Goal: Information Seeking & Learning: Learn about a topic

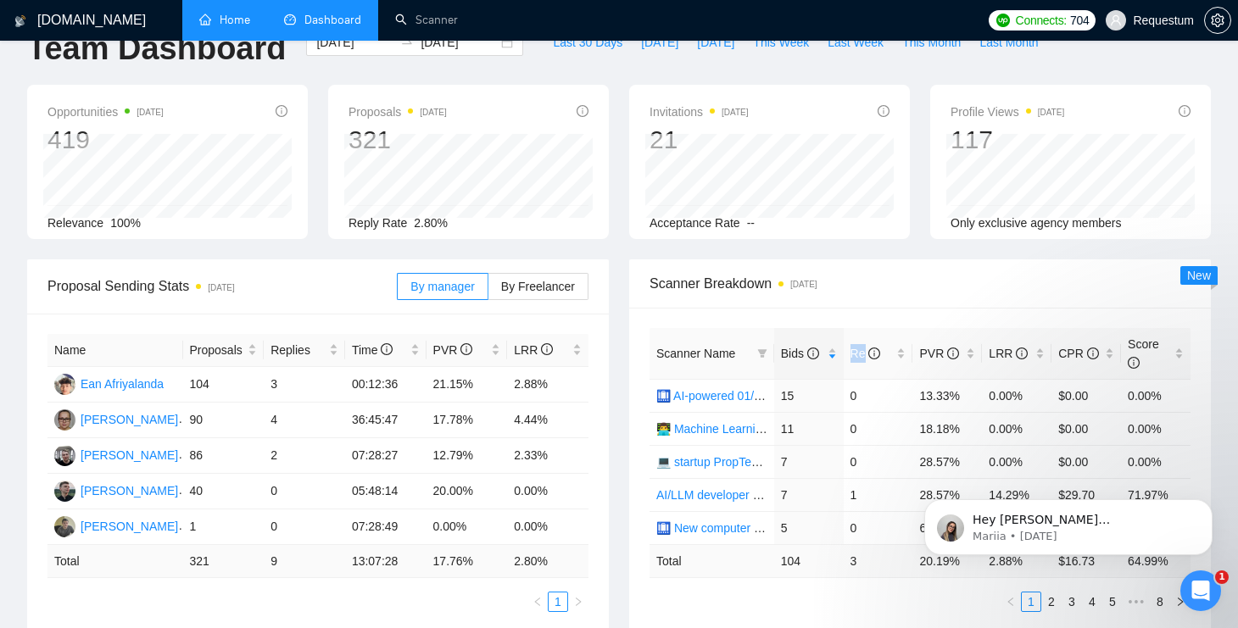
click at [219, 21] on link "Home" at bounding box center [224, 20] width 51 height 14
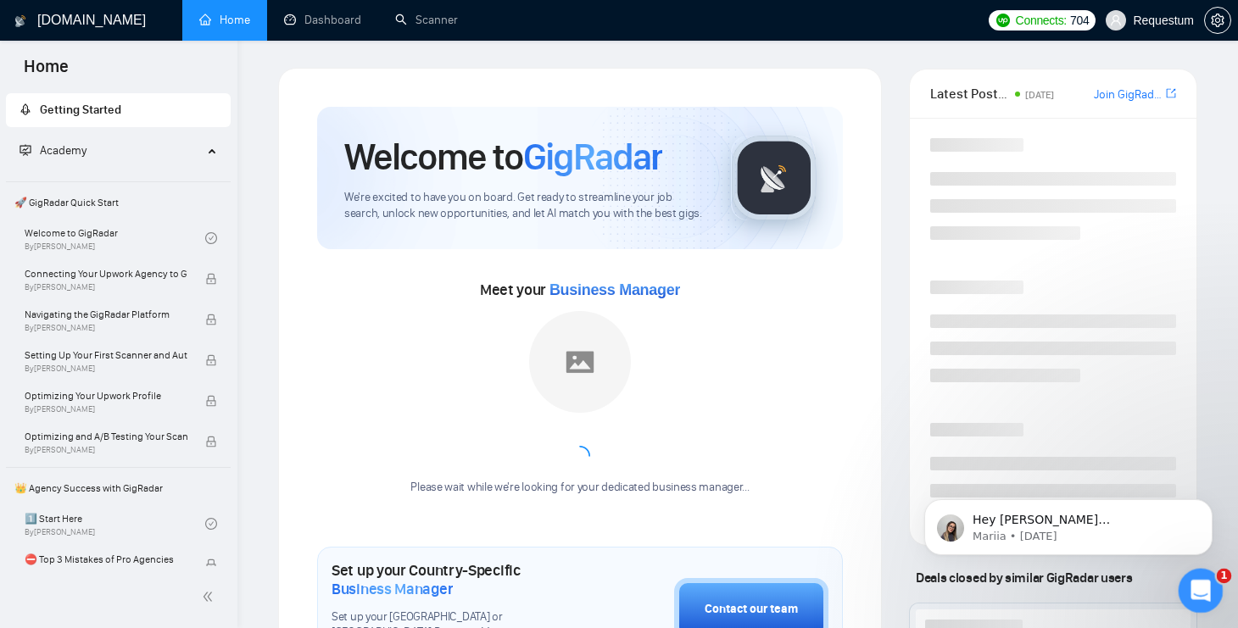
click at [1215, 592] on div "Open Intercom Messenger" at bounding box center [1198, 588] width 56 height 56
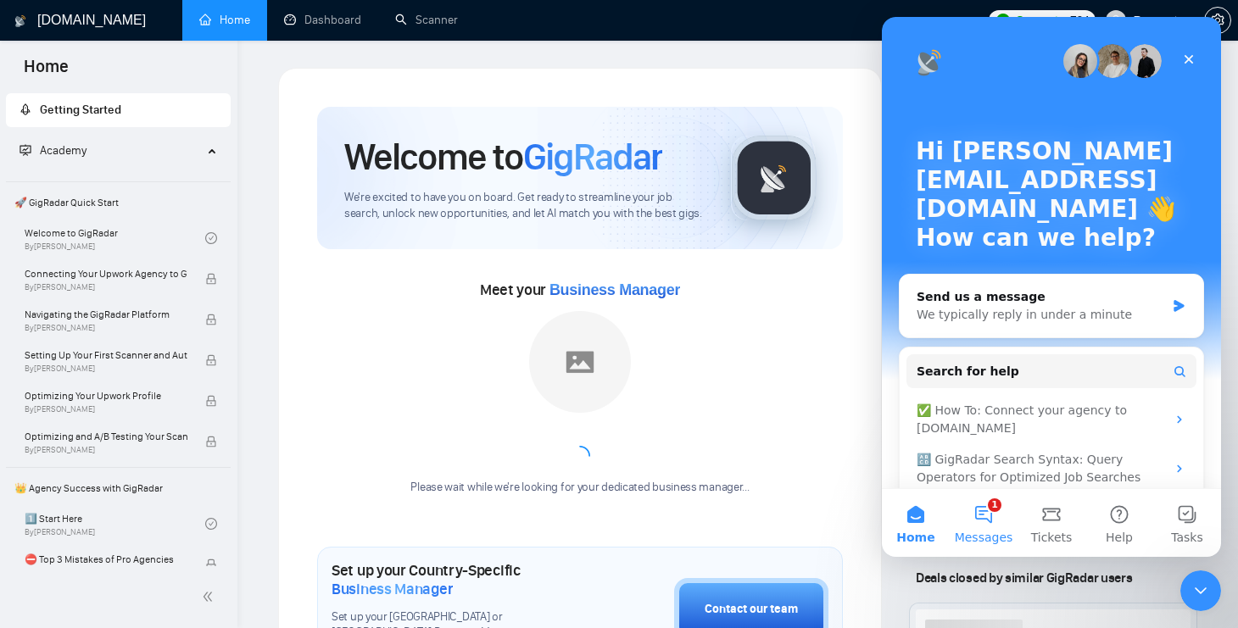
click at [978, 494] on button "1 Messages" at bounding box center [984, 523] width 68 height 68
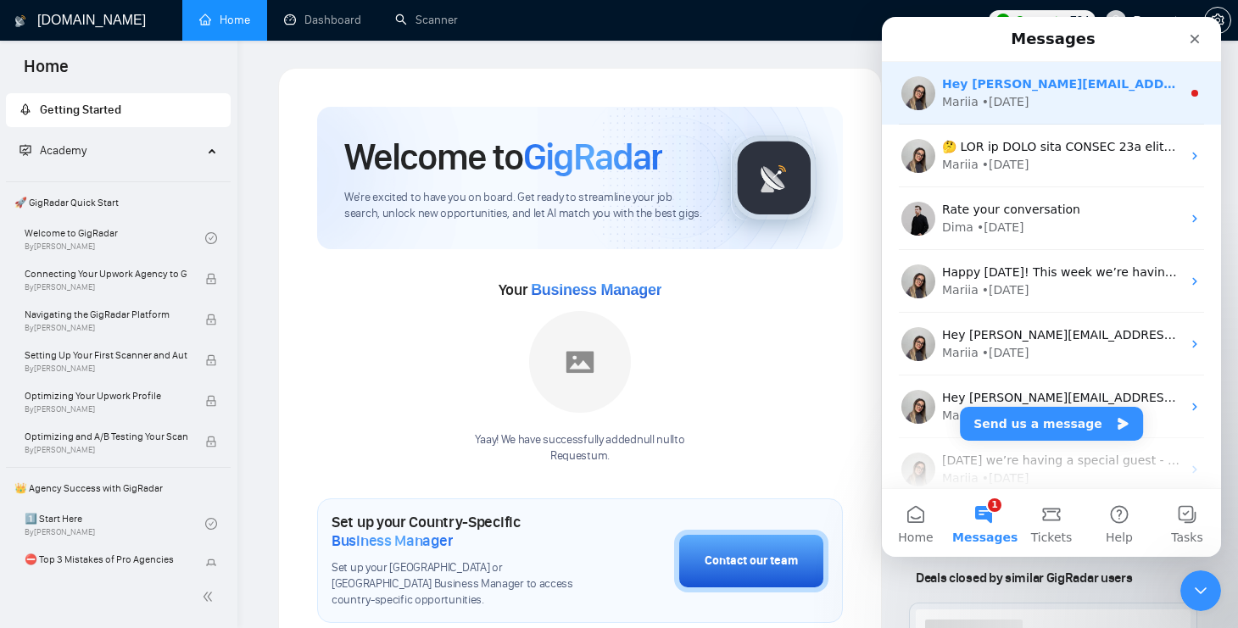
click at [1009, 105] on div "• [DATE]" at bounding box center [1005, 102] width 47 height 18
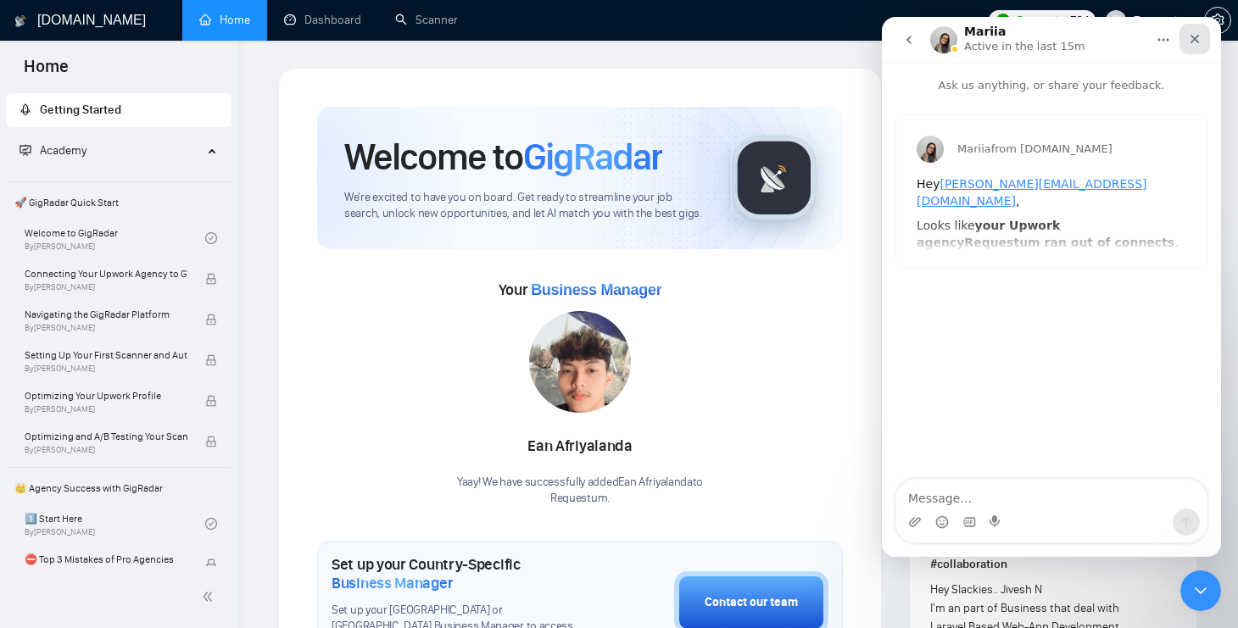
click at [1196, 46] on div "Close" at bounding box center [1194, 39] width 31 height 31
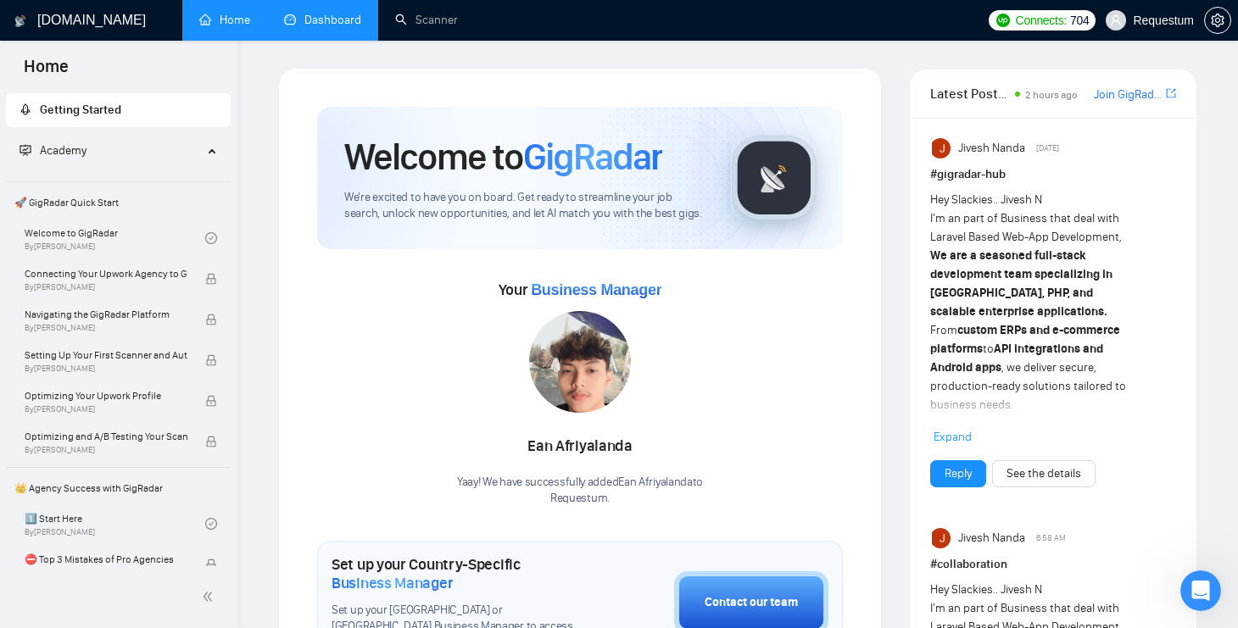
click at [312, 13] on link "Dashboard" at bounding box center [322, 20] width 77 height 14
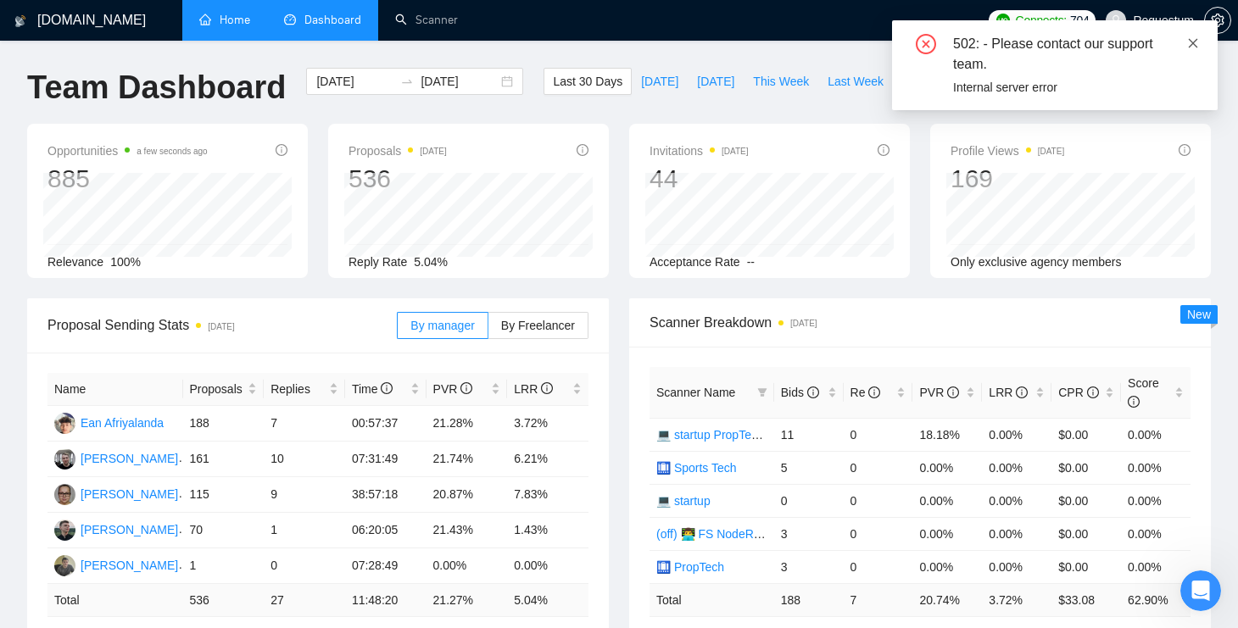
click at [1193, 45] on icon "close" at bounding box center [1193, 43] width 12 height 12
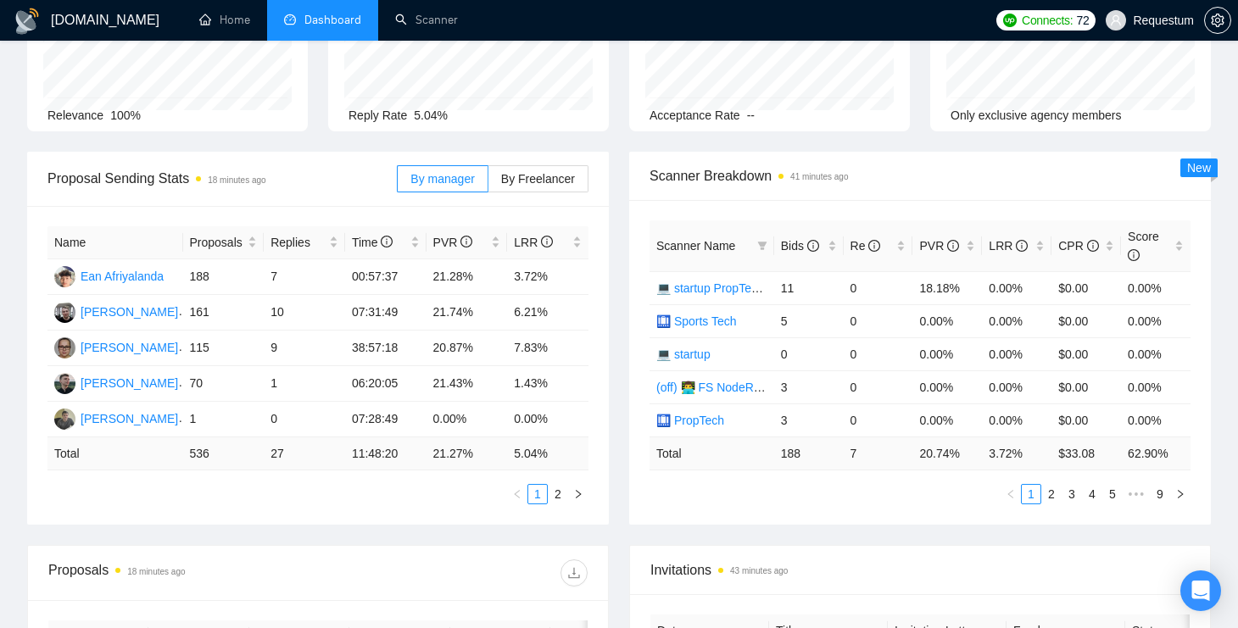
scroll to position [155, 0]
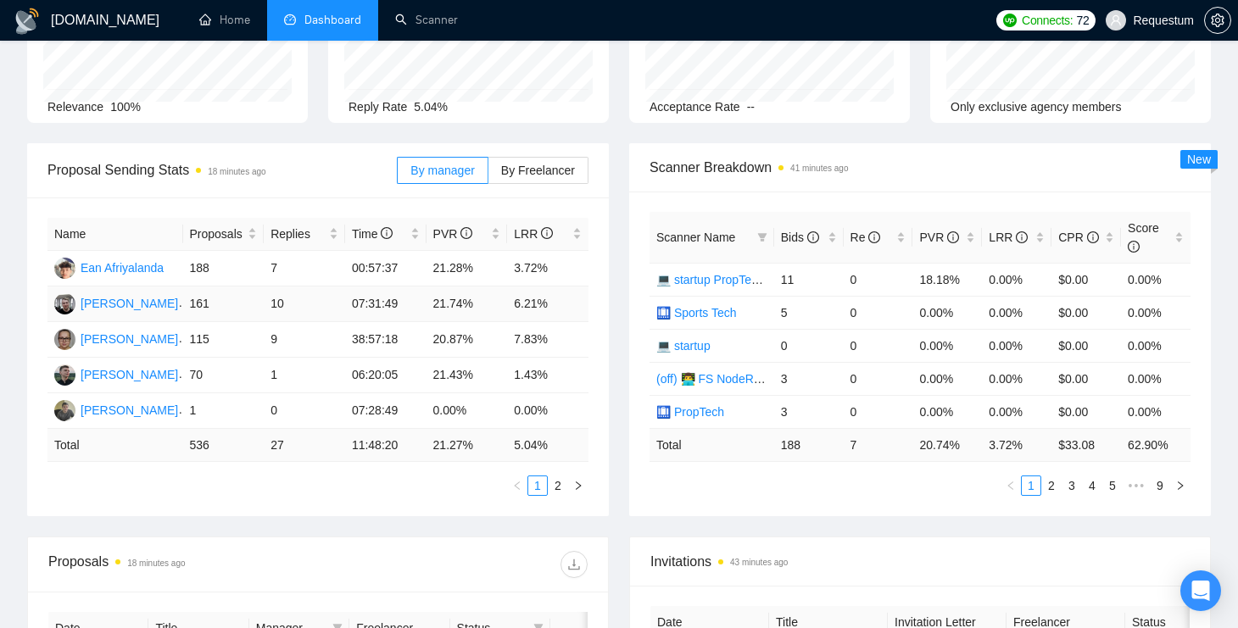
click at [440, 305] on td "21.74%" at bounding box center [467, 305] width 81 height 36
click at [454, 302] on td "21.74%" at bounding box center [467, 305] width 81 height 36
click at [445, 374] on td "21.43%" at bounding box center [467, 376] width 81 height 36
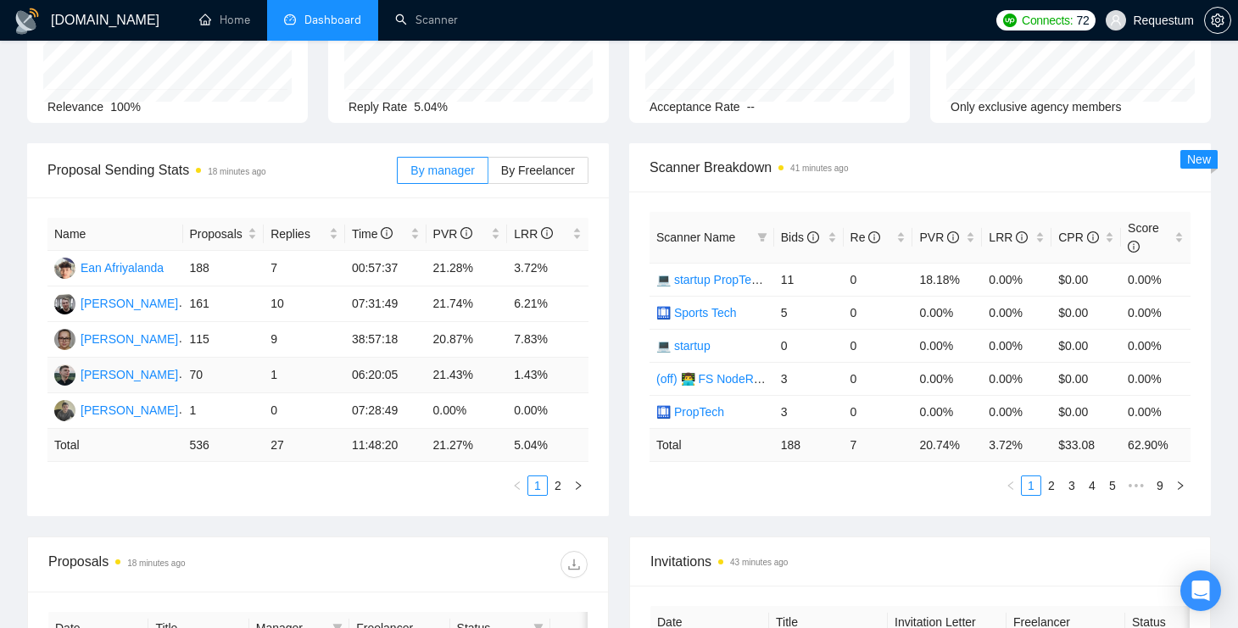
click at [459, 375] on td "21.43%" at bounding box center [467, 376] width 81 height 36
click at [276, 377] on td "1" at bounding box center [304, 376] width 81 height 36
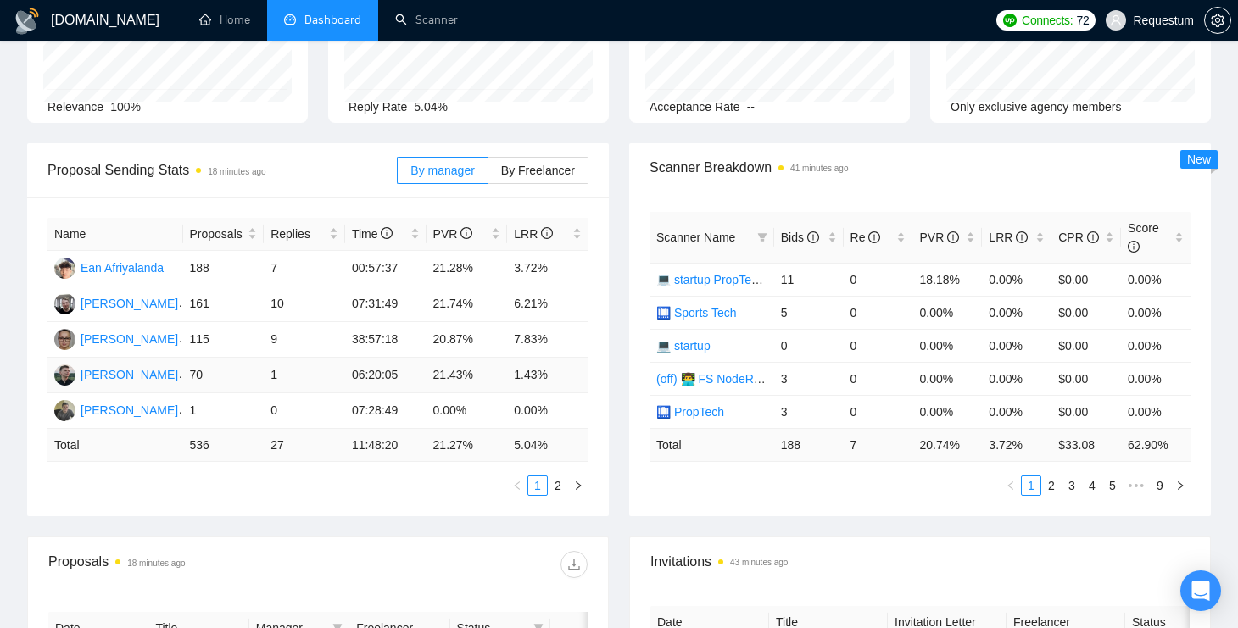
click at [272, 370] on td "1" at bounding box center [304, 376] width 81 height 36
click at [830, 237] on div "Bids" at bounding box center [809, 237] width 56 height 19
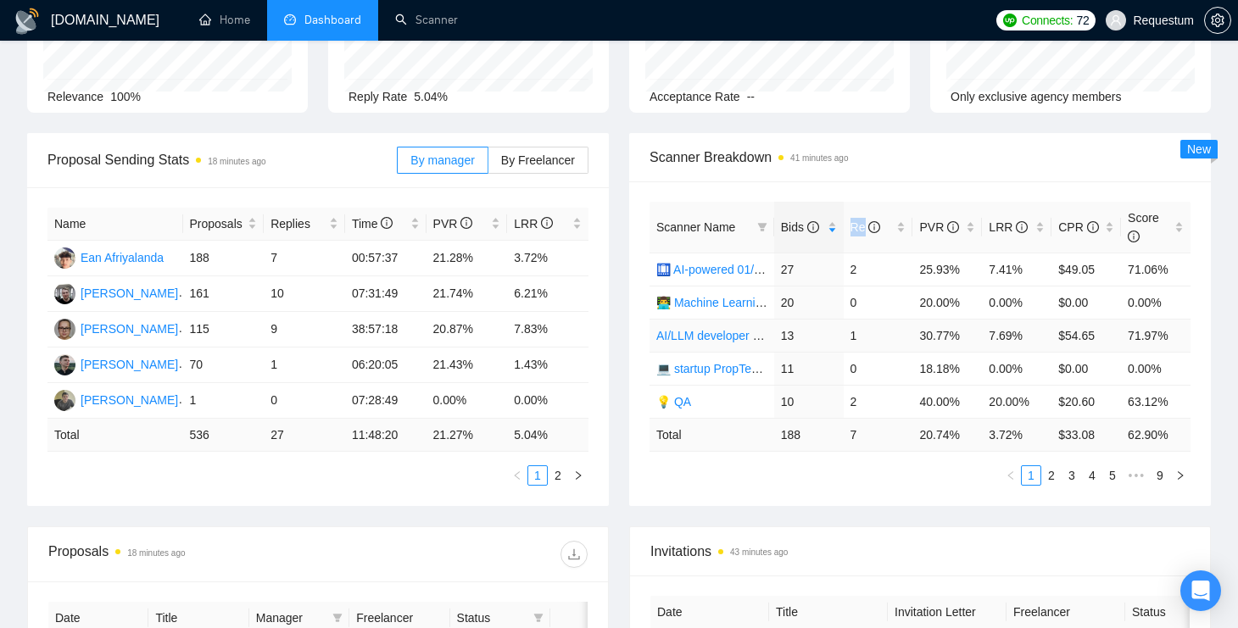
scroll to position [158, 0]
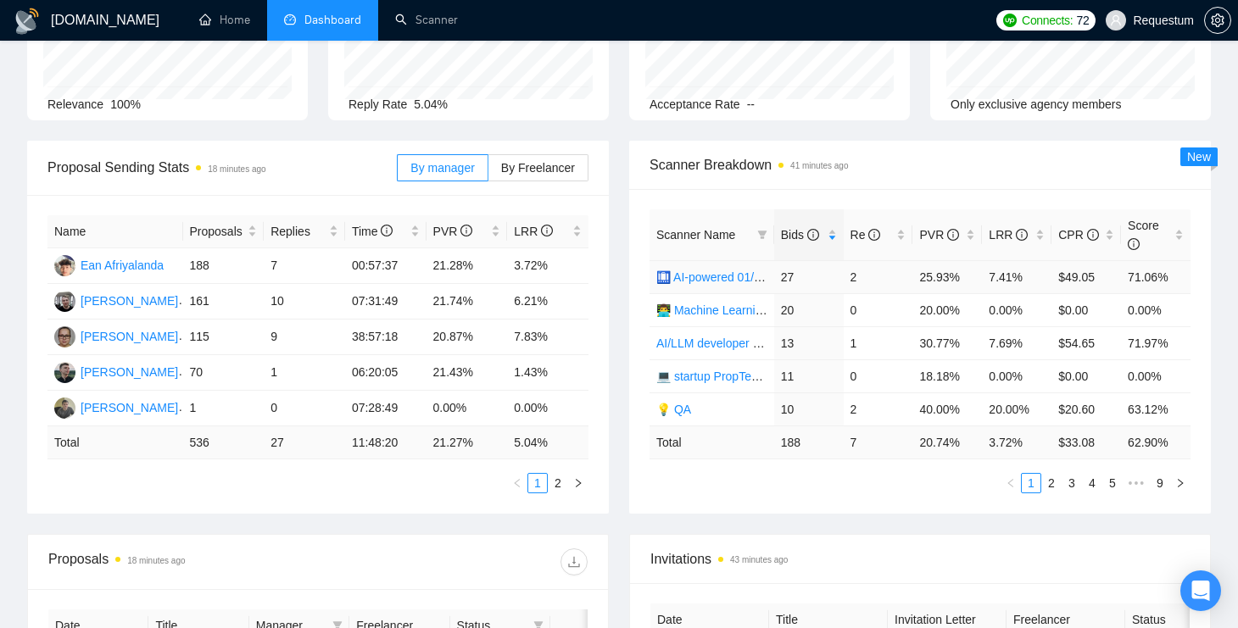
click at [847, 278] on td "2" at bounding box center [879, 276] width 70 height 33
click at [851, 278] on td "2" at bounding box center [879, 276] width 70 height 33
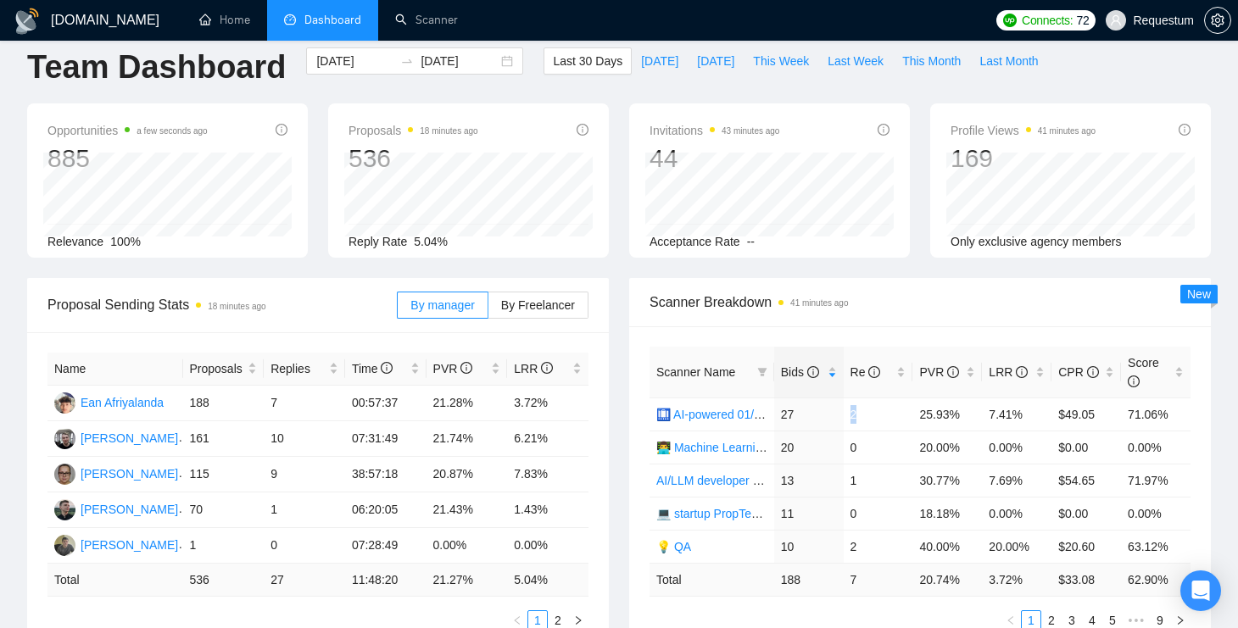
scroll to position [0, 0]
